Goal: Information Seeking & Learning: Learn about a topic

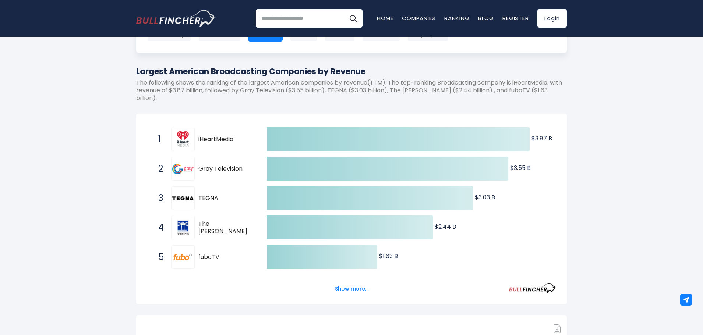
scroll to position [74, 0]
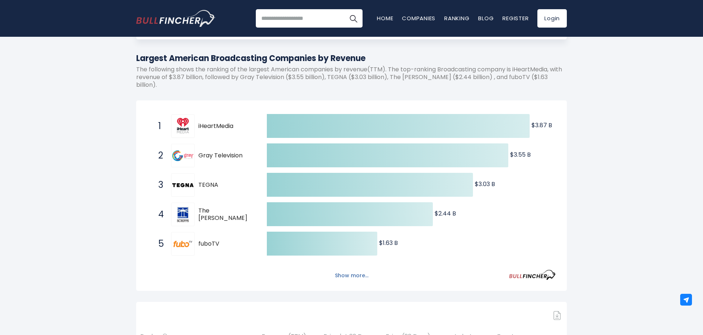
click at [355, 279] on button "Show more..." at bounding box center [352, 276] width 42 height 12
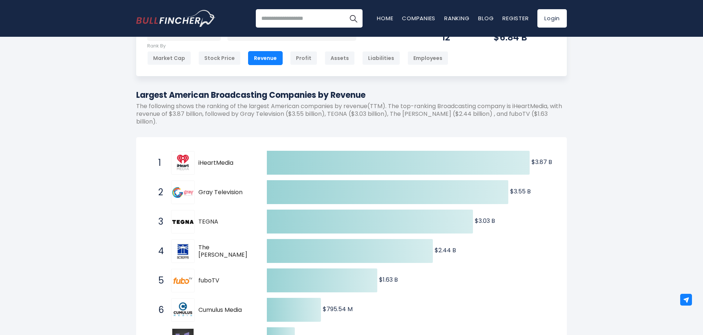
scroll to position [0, 0]
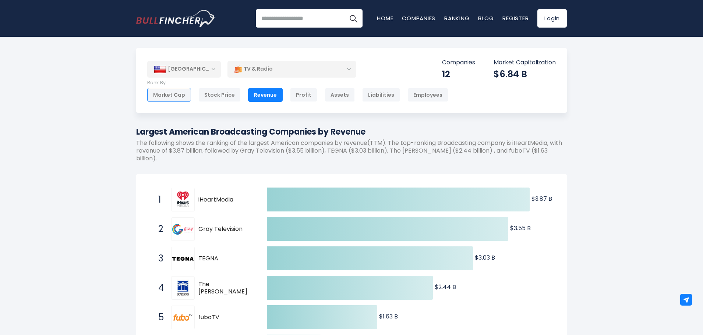
click at [178, 94] on div "Market Cap" at bounding box center [169, 95] width 44 height 14
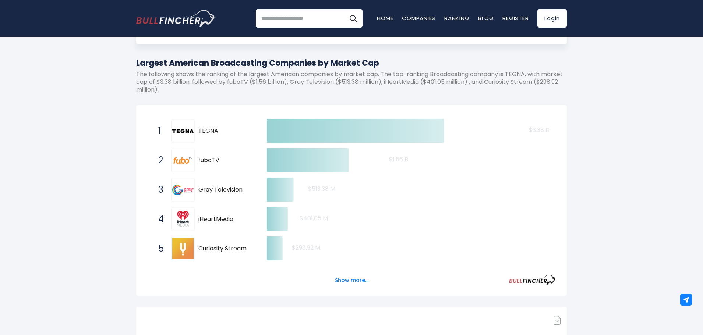
scroll to position [74, 0]
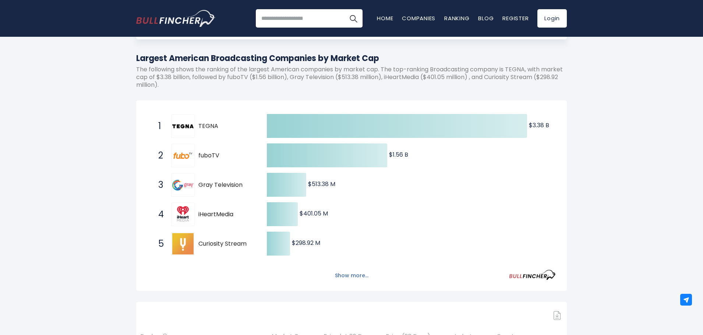
click at [354, 276] on button "Show more..." at bounding box center [352, 276] width 42 height 12
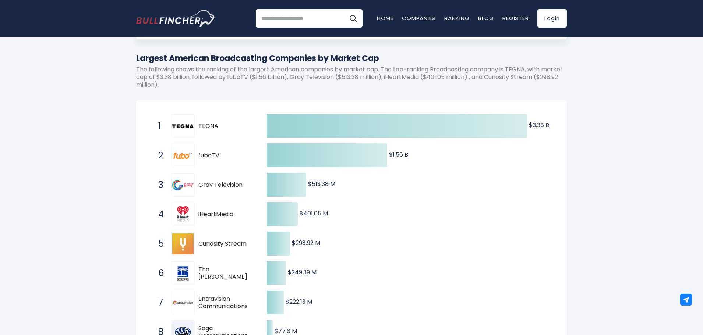
drag, startPoint x: 219, startPoint y: 129, endPoint x: 199, endPoint y: 129, distance: 19.9
click at [199, 129] on span "TEGNA" at bounding box center [226, 127] width 56 height 8
drag, startPoint x: 199, startPoint y: 127, endPoint x: 268, endPoint y: 108, distance: 71.8
click at [240, 131] on div "1 TEGNA TGNA" at bounding box center [204, 127] width 99 height 24
